Goal: Information Seeking & Learning: Learn about a topic

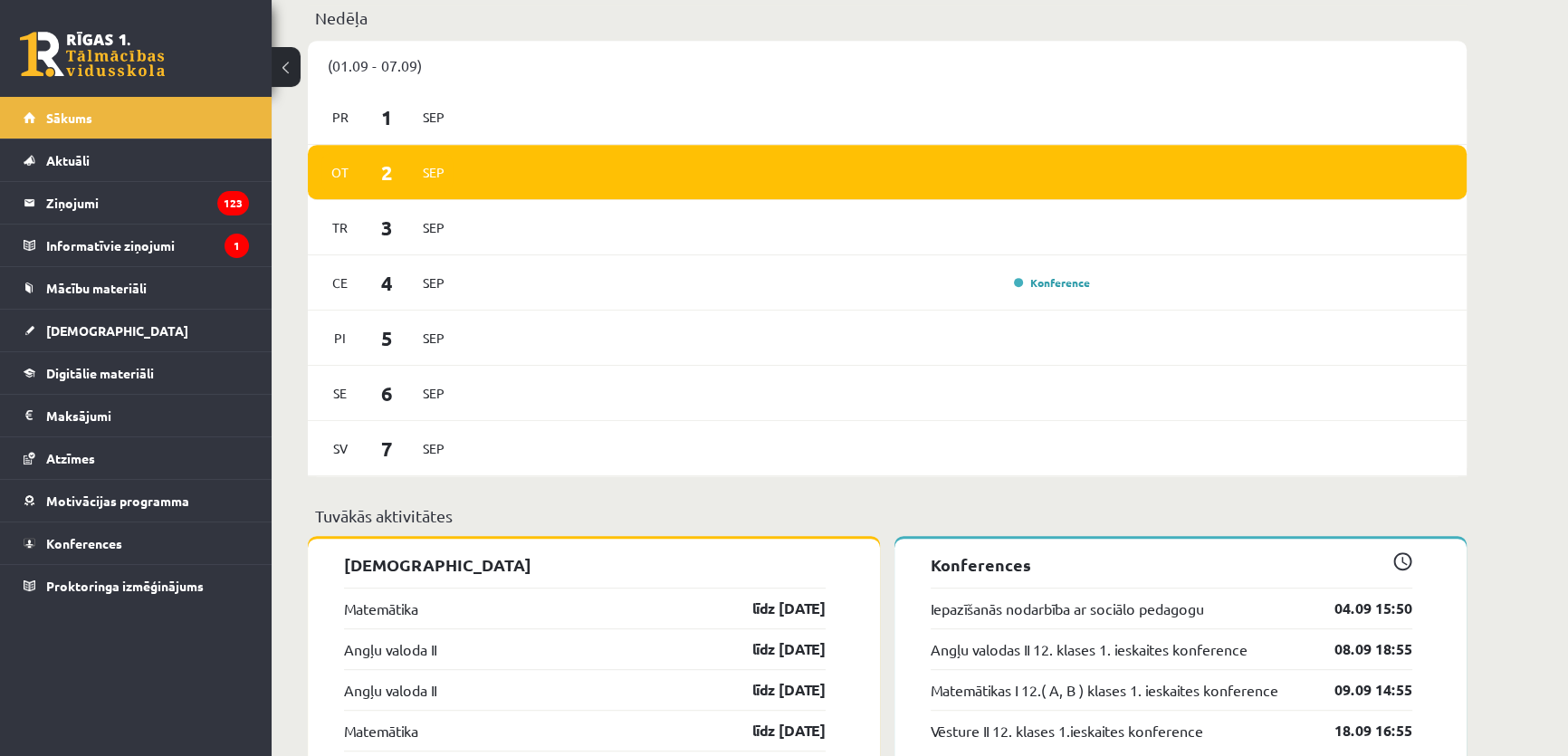
scroll to position [1070, 0]
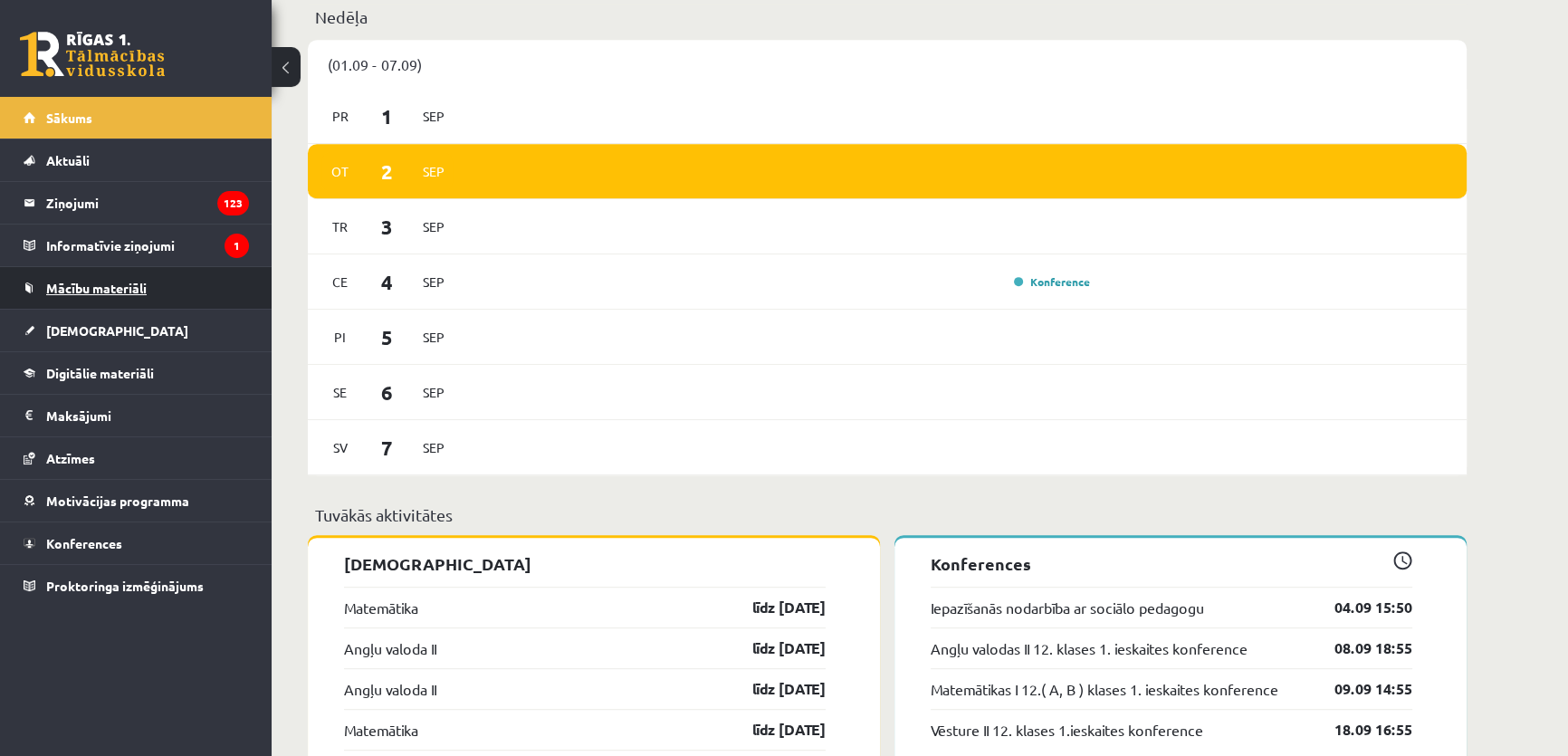
click at [155, 292] on link "Mācību materiāli" at bounding box center [136, 288] width 225 height 42
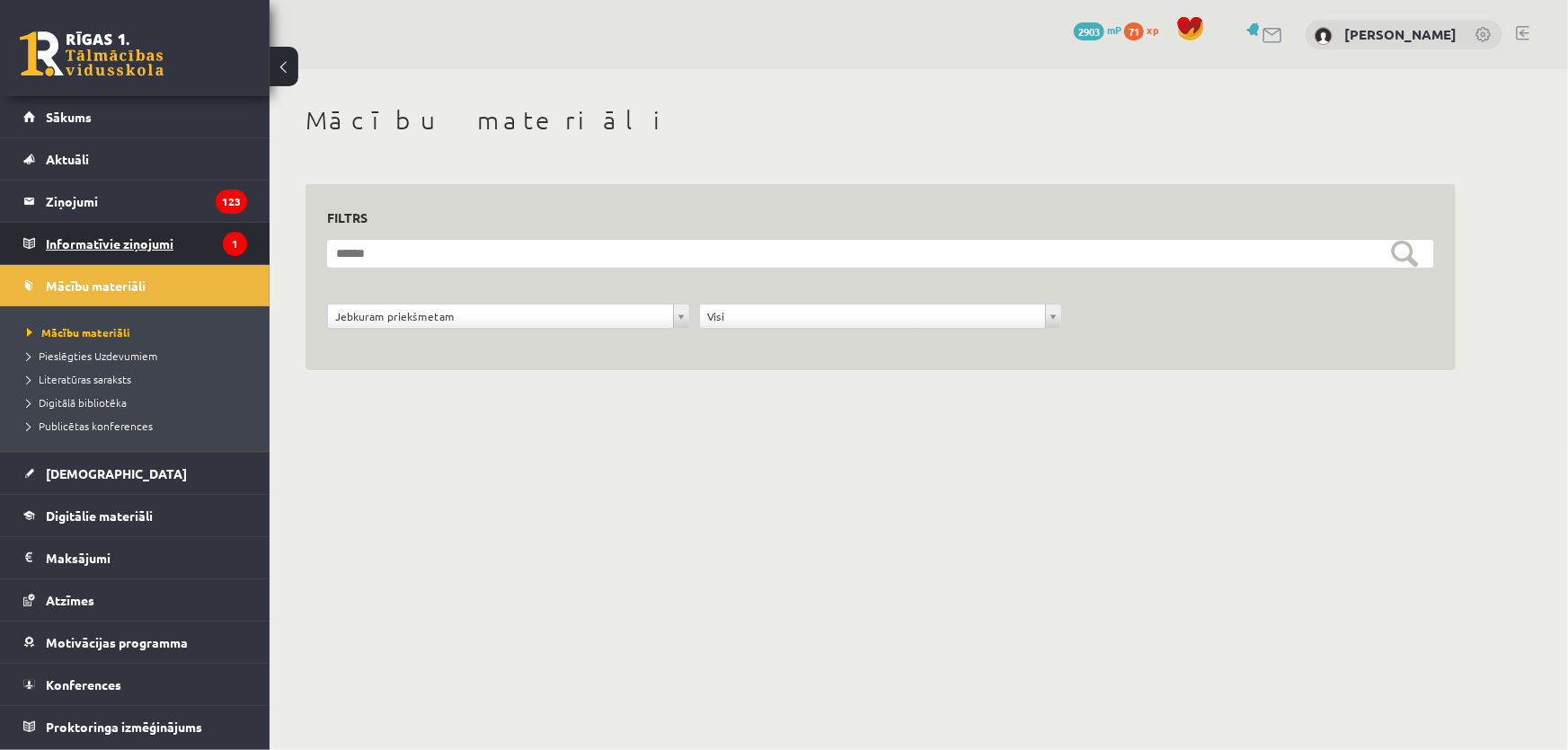
click at [204, 244] on legend "Informatīvie ziņojumi 1" at bounding box center [147, 243] width 202 height 41
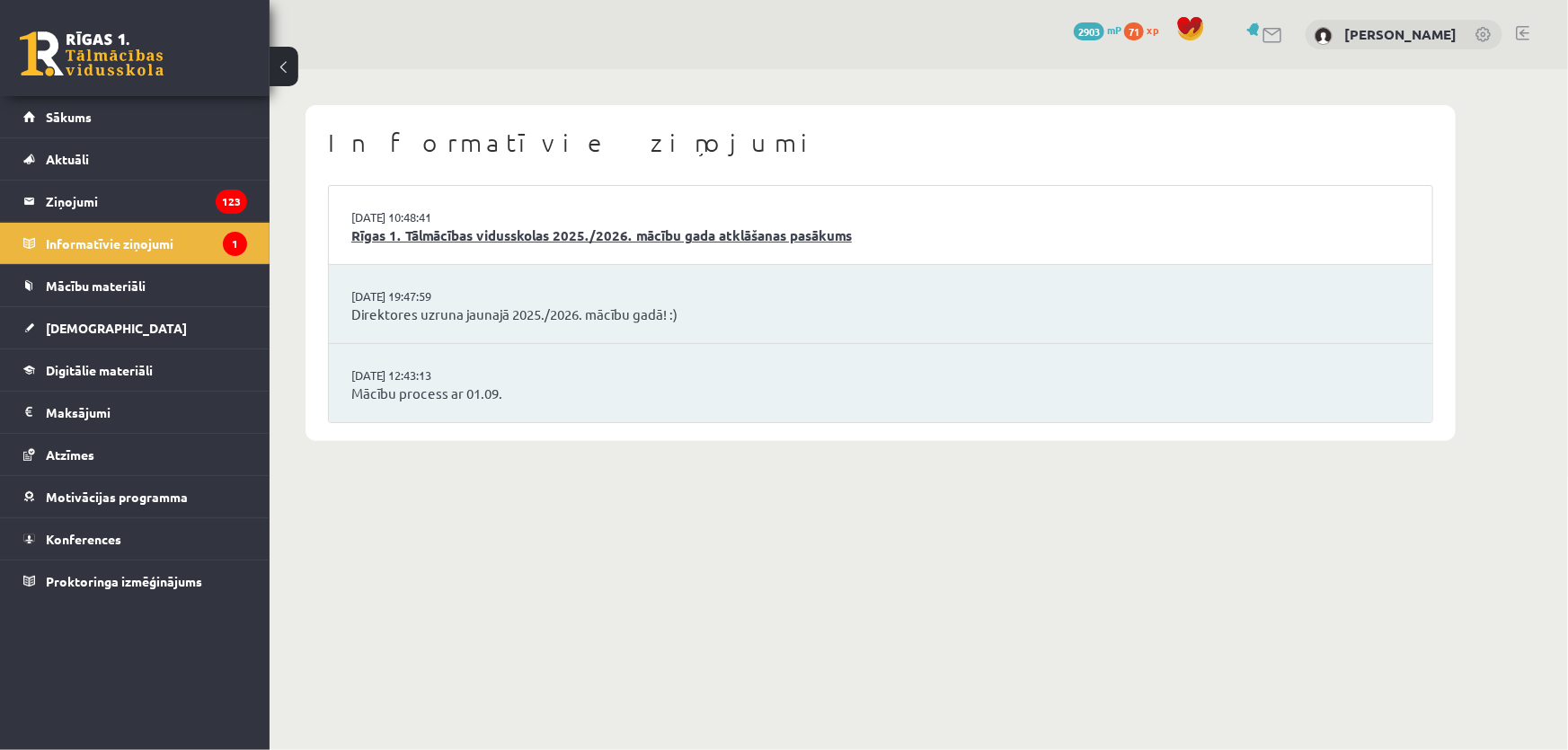
click at [926, 228] on link "Rīgas 1. Tālmācības vidusskolas 2025./2026. mācību gada atklāšanas pasākums" at bounding box center [880, 235] width 1059 height 20
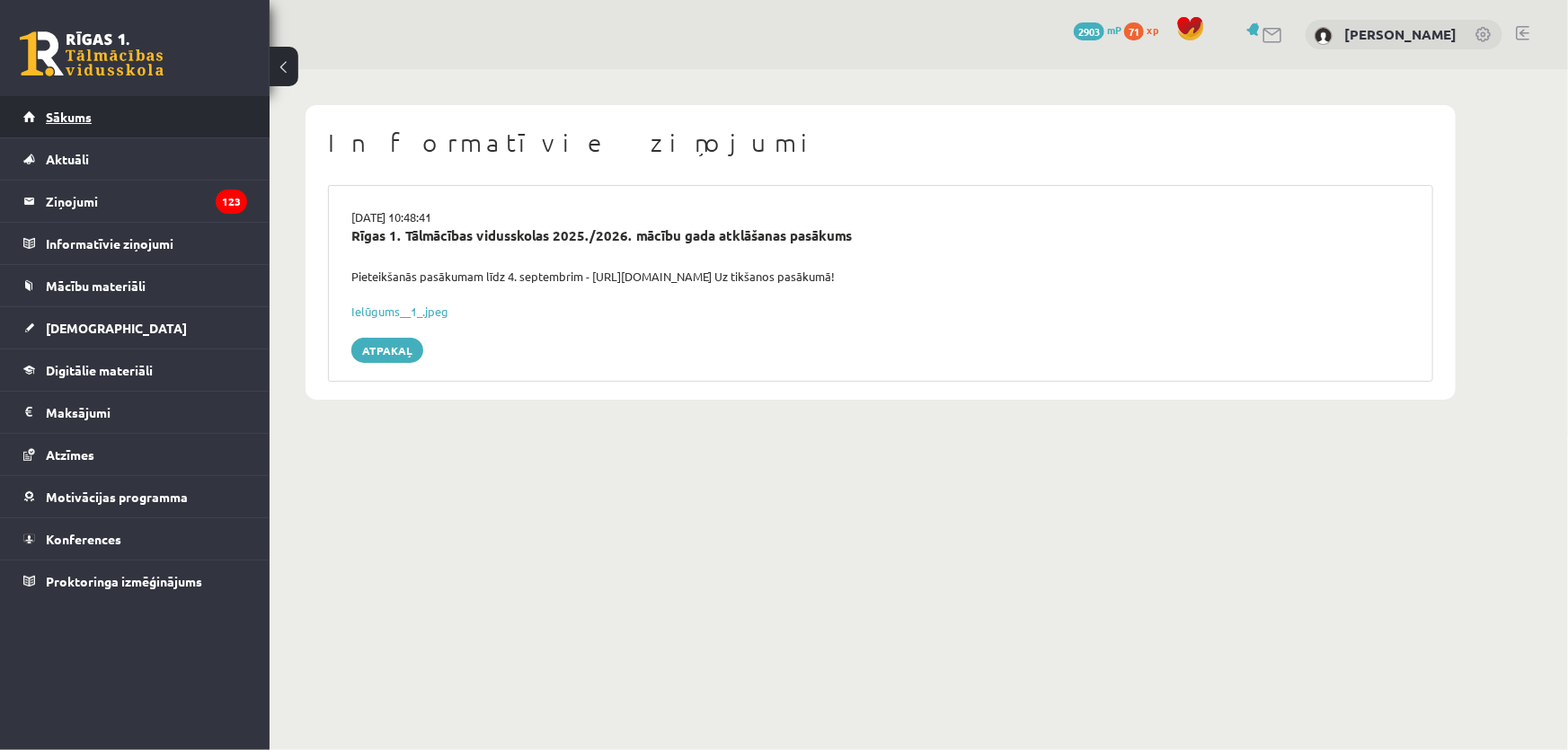
click at [171, 112] on link "Sākums" at bounding box center [135, 117] width 224 height 41
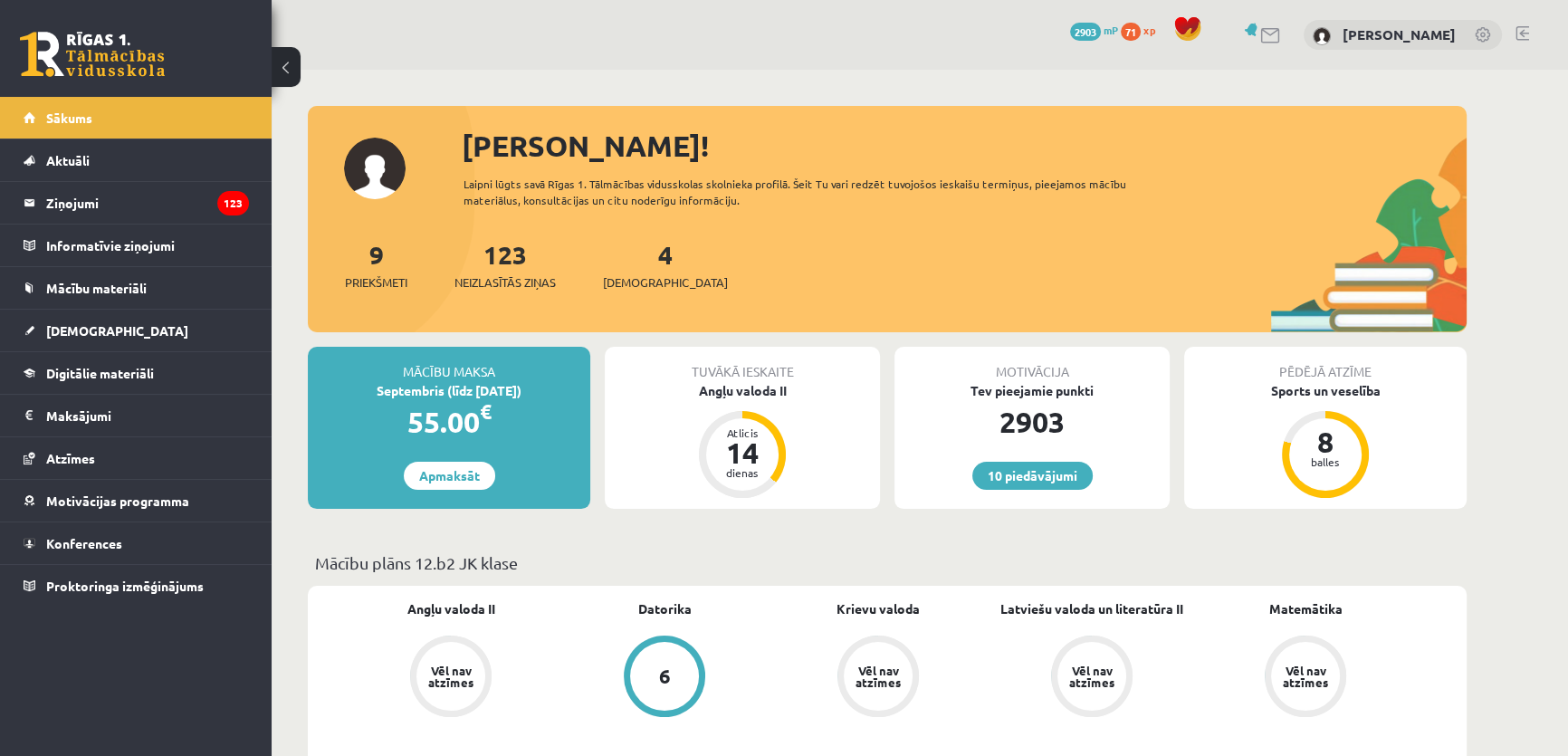
click at [735, 399] on div "Tuvākā ieskaite Angļu valoda II Atlicis 14 dienas" at bounding box center [742, 428] width 275 height 162
click at [740, 388] on div "Angļu valoda II" at bounding box center [742, 391] width 275 height 19
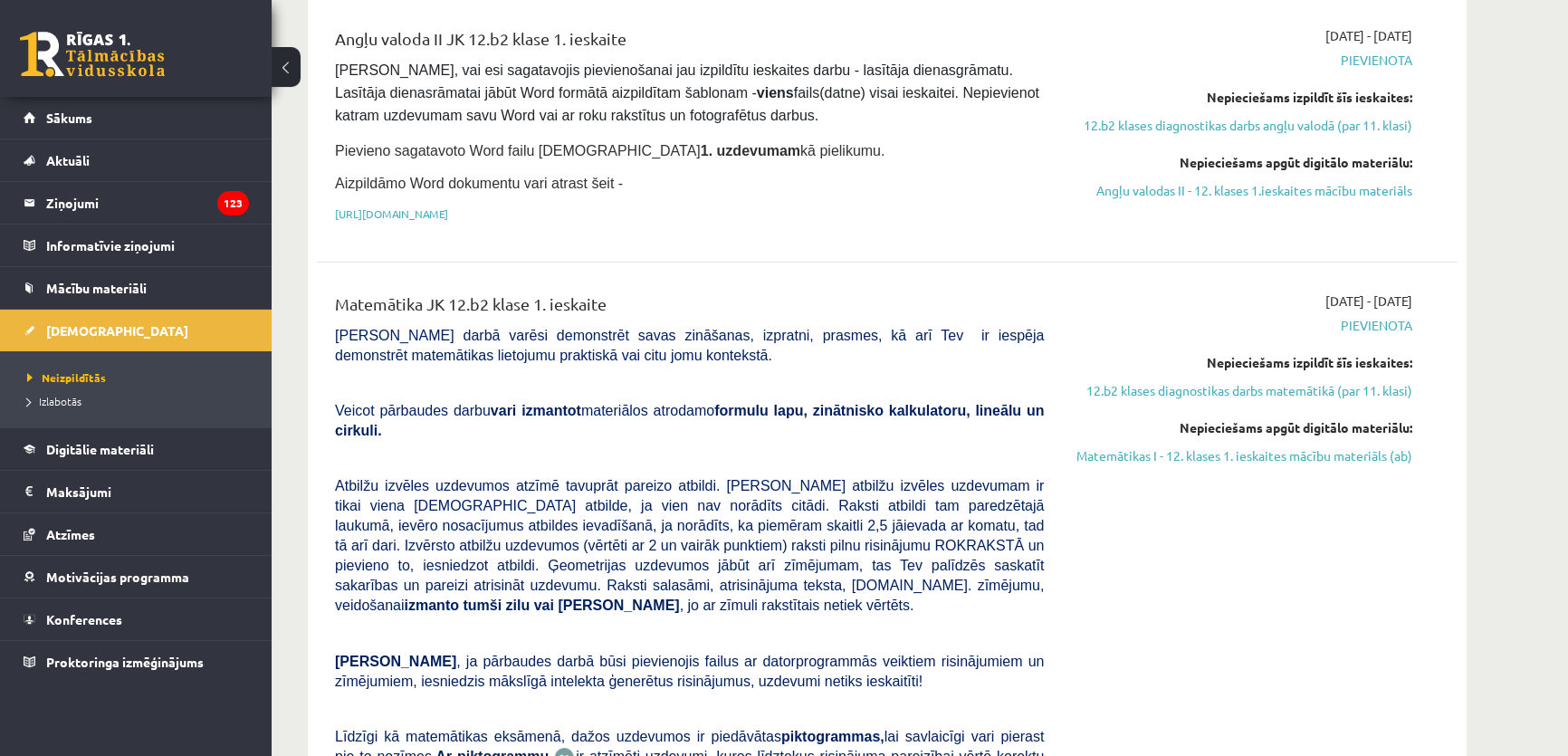
scroll to position [494, 0]
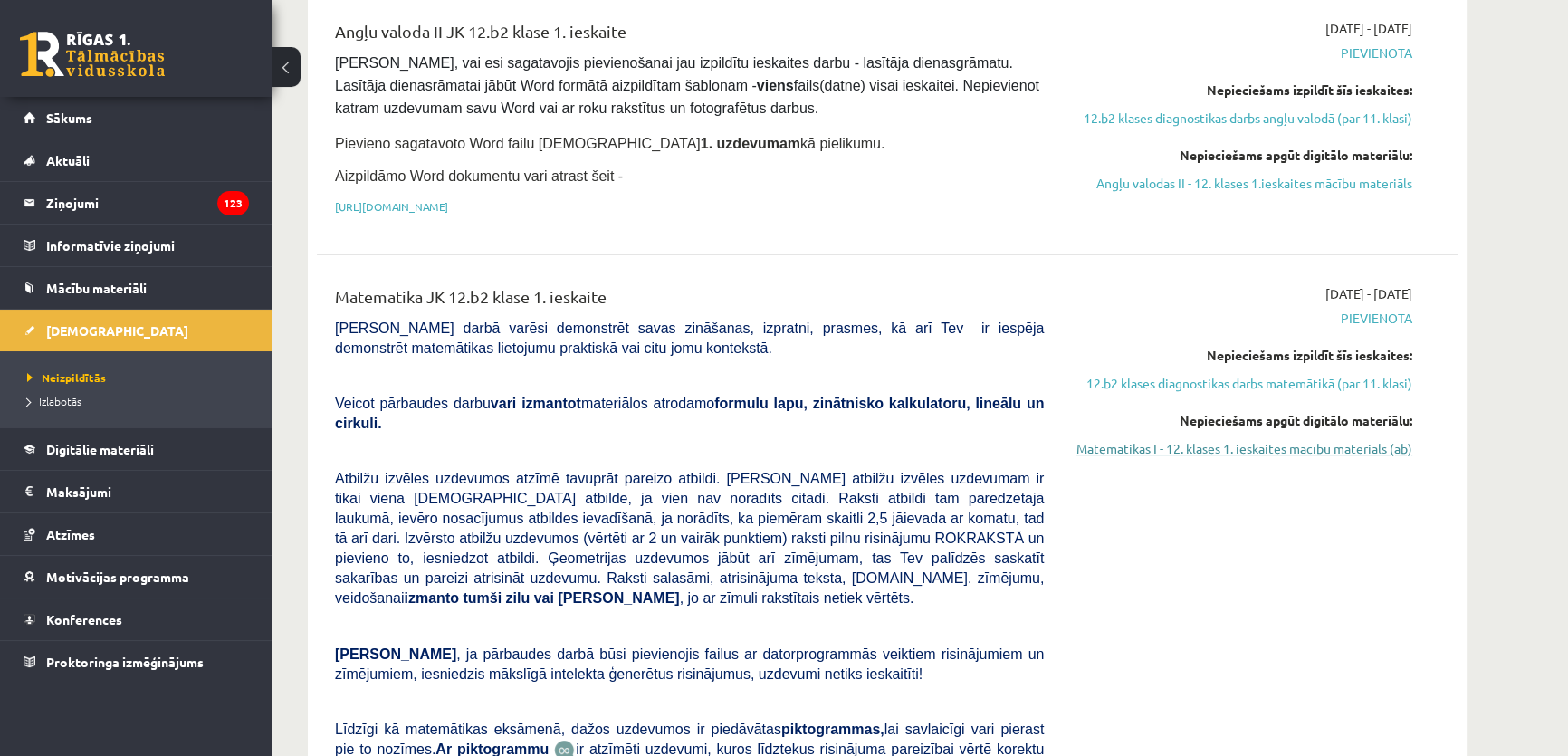
click at [1335, 439] on link "Matemātikas I - 12. klases 1. ieskaites mācību materiāls (ab)" at bounding box center [1242, 449] width 341 height 19
click at [1258, 439] on link "Matemātikas I - 12. klases 1. ieskaites mācību materiāls (ab)" at bounding box center [1242, 449] width 341 height 19
click at [1283, 445] on link "Matemātikas I - 12. klases 1. ieskaites mācību materiāls (ab)" at bounding box center [1242, 449] width 341 height 19
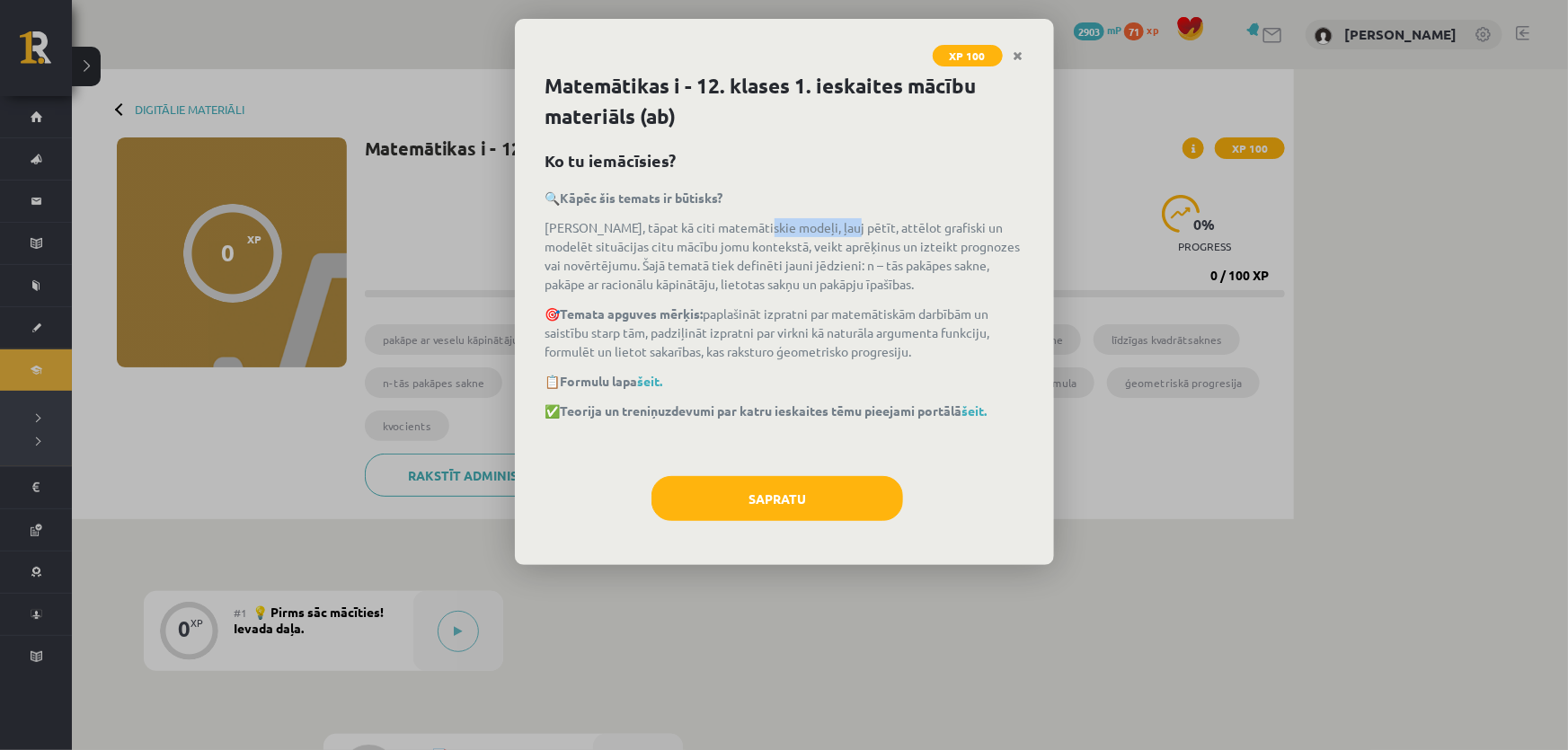
drag, startPoint x: 762, startPoint y: 231, endPoint x: 837, endPoint y: 226, distance: 75.2
click at [837, 226] on p "[PERSON_NAME], tāpat kā citi matemātiskie modeļi, ļauj pētīt, attēlot grafiski …" at bounding box center [785, 255] width 478 height 75
click at [832, 229] on p "[PERSON_NAME], tāpat kā citi matemātiskie modeļi, ļauj pētīt, attēlot grafiski …" at bounding box center [785, 255] width 478 height 75
click at [657, 382] on link "šeit." at bounding box center [651, 381] width 25 height 16
click at [987, 413] on link "šeit." at bounding box center [975, 411] width 25 height 16
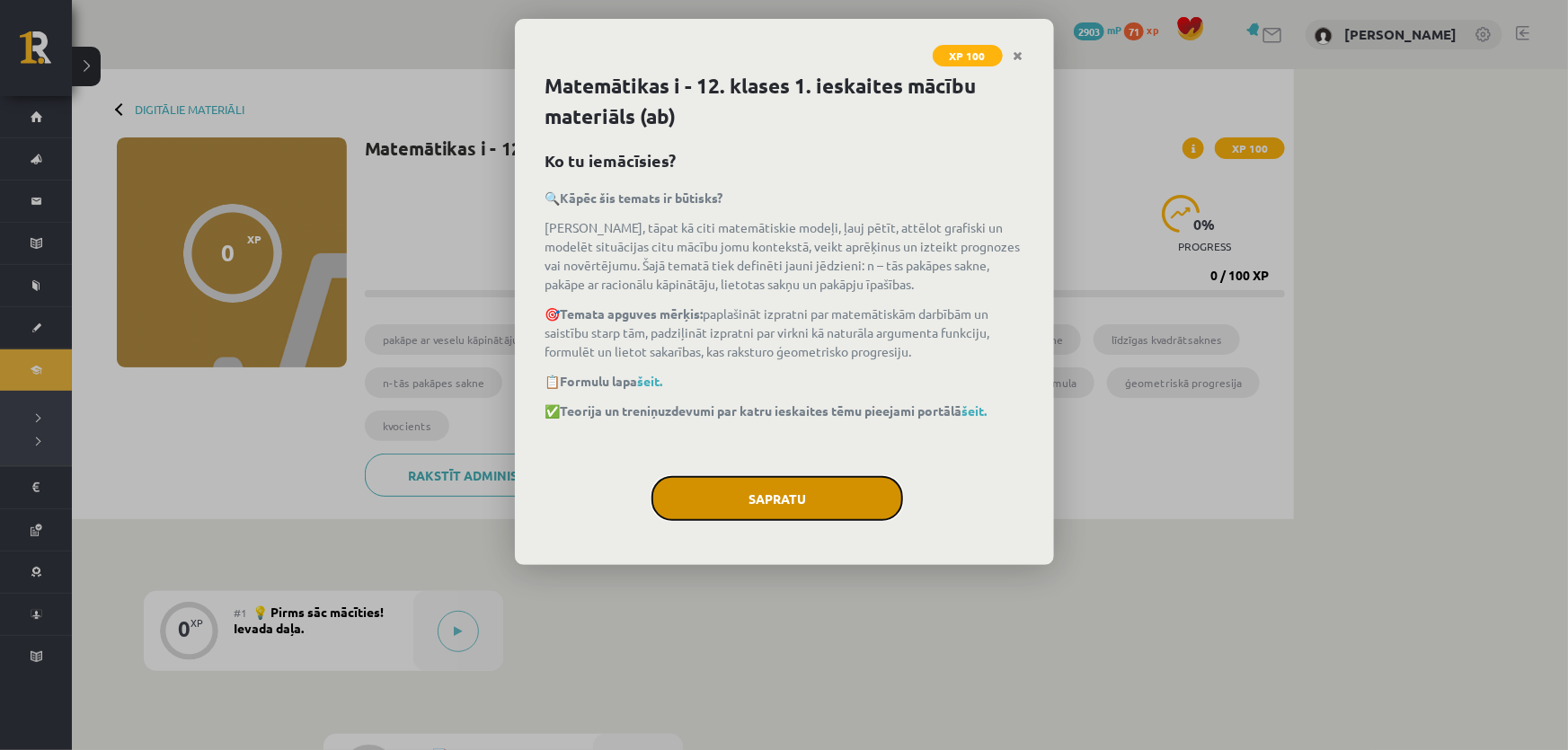
click at [773, 503] on button "Sapratu" at bounding box center [777, 498] width 252 height 45
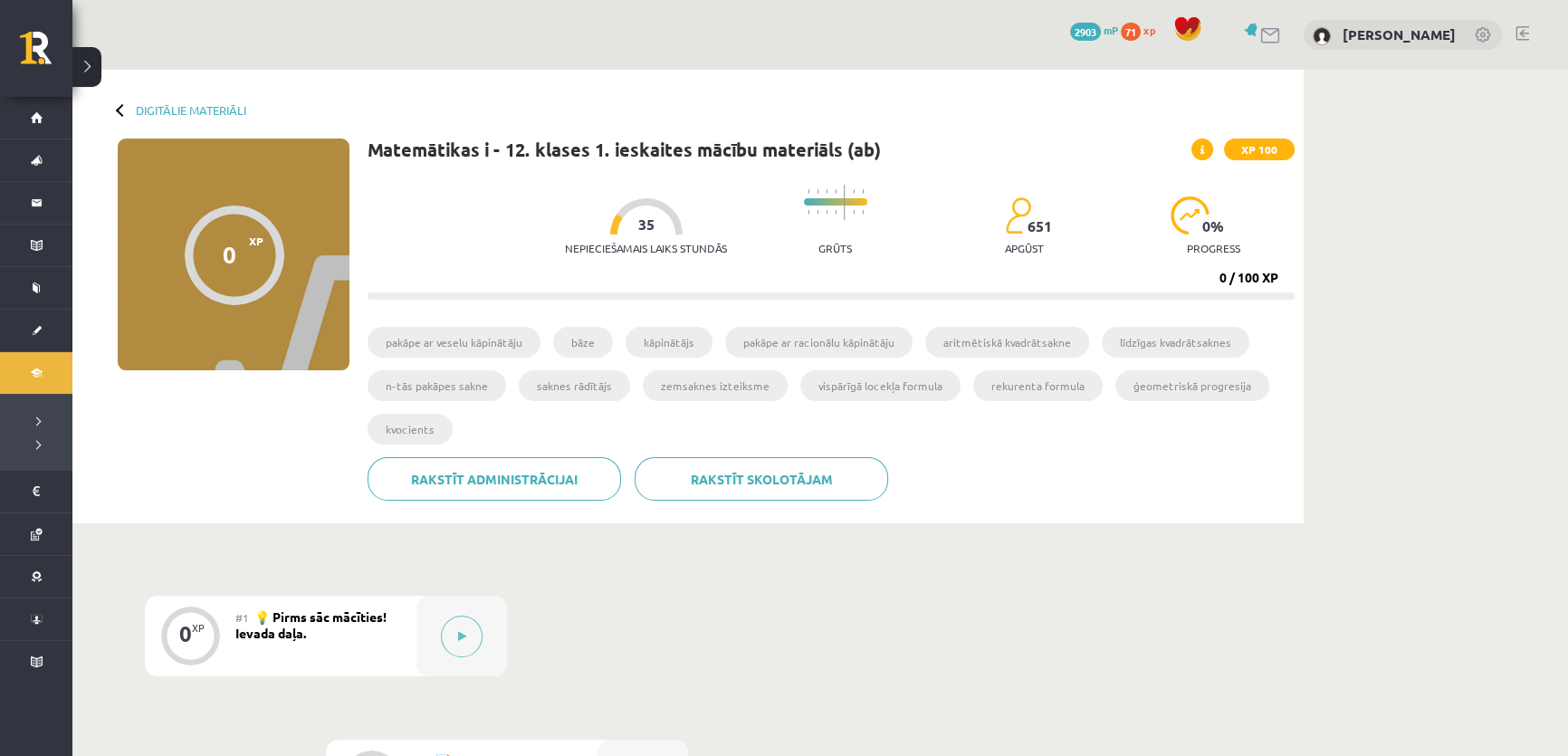
click at [382, 636] on div "#1 💡 Pirms sāc mācīties! Ievada daļa." at bounding box center [325, 636] width 181 height 81
click at [451, 633] on button at bounding box center [461, 636] width 42 height 42
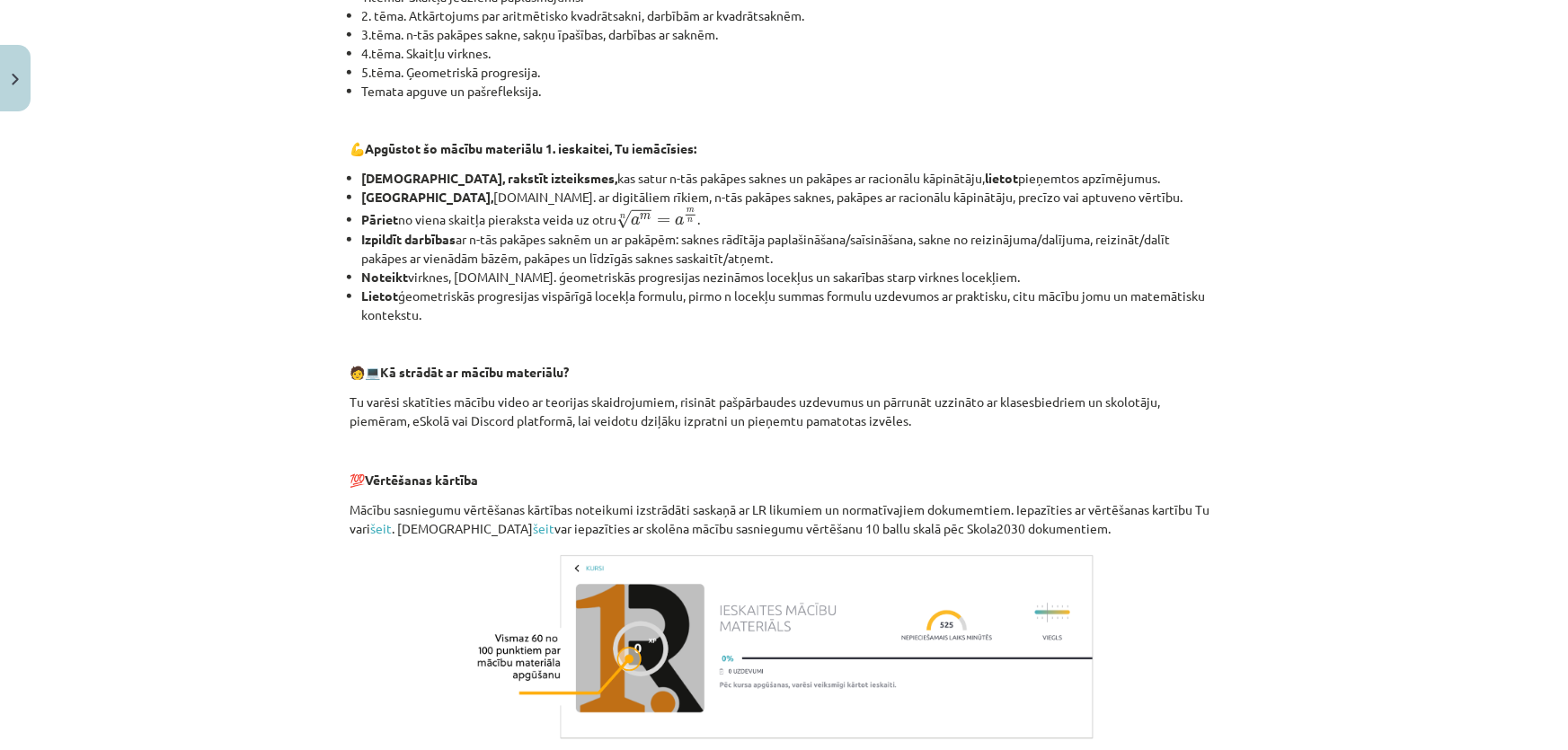
scroll to position [693, 0]
